Goal: Information Seeking & Learning: Learn about a topic

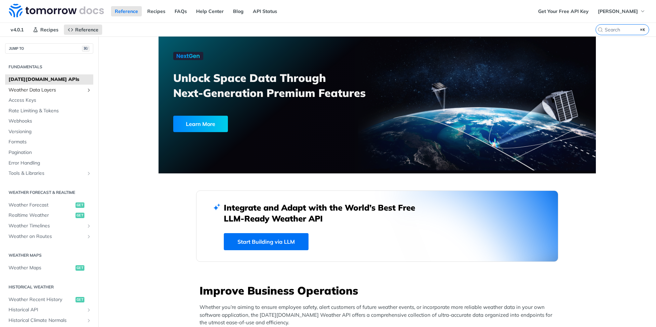
click at [69, 89] on span "Weather Data Layers" at bounding box center [47, 90] width 76 height 7
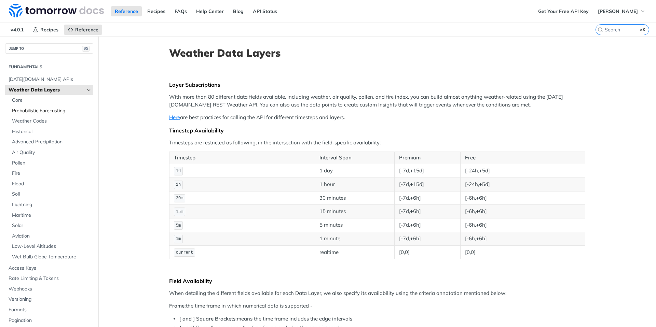
click at [45, 111] on span "Probabilistic Forecasting" at bounding box center [52, 111] width 80 height 7
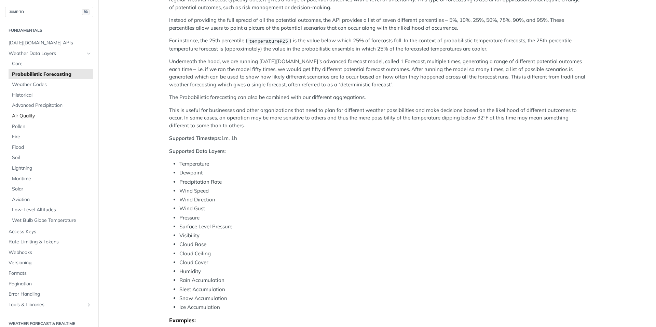
scroll to position [76, 0]
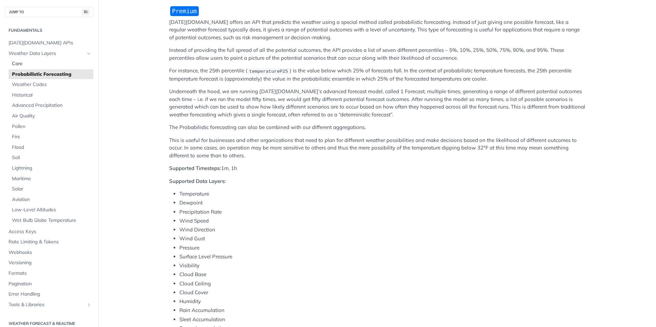
click at [21, 64] on span "Core" at bounding box center [52, 64] width 80 height 7
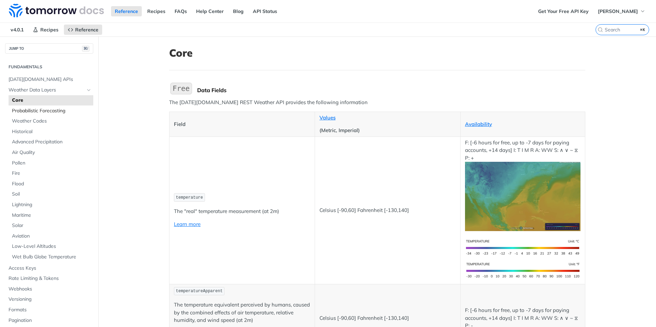
click at [58, 109] on span "Probabilistic Forecasting" at bounding box center [52, 111] width 80 height 7
